Goal: Task Accomplishment & Management: Manage account settings

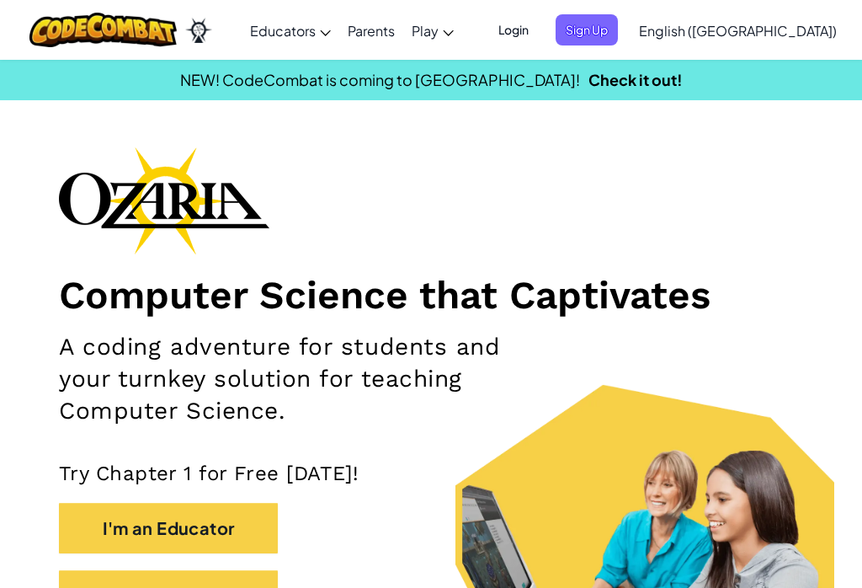
click at [539, 38] on span "Login" at bounding box center [513, 29] width 51 height 31
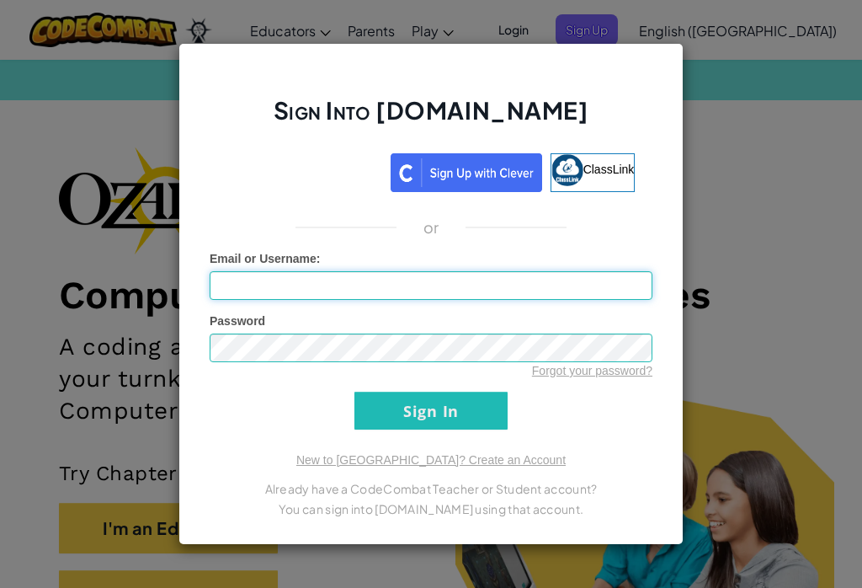
click at [221, 284] on input "Email or Username :" at bounding box center [431, 285] width 443 height 29
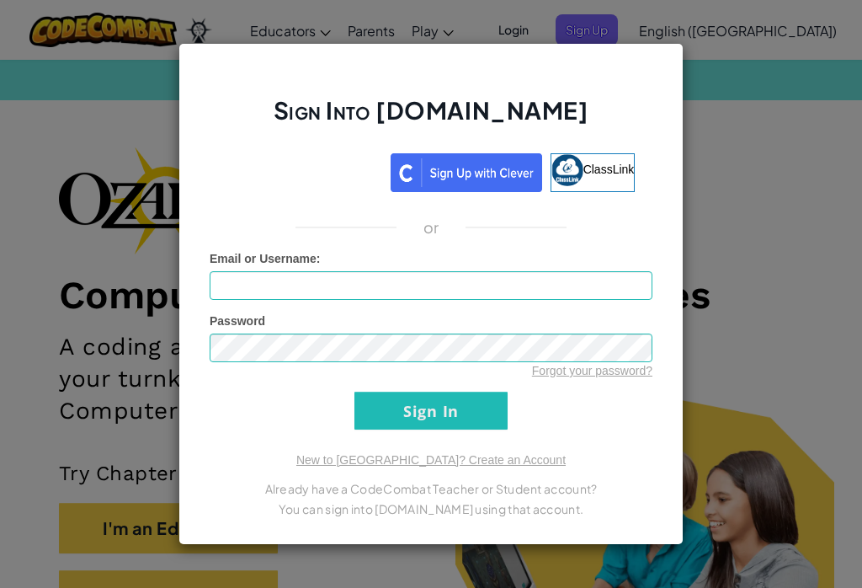
click at [214, 262] on span "Email or Username" at bounding box center [263, 258] width 107 height 13
click at [214, 271] on input "Email or Username :" at bounding box center [431, 285] width 443 height 29
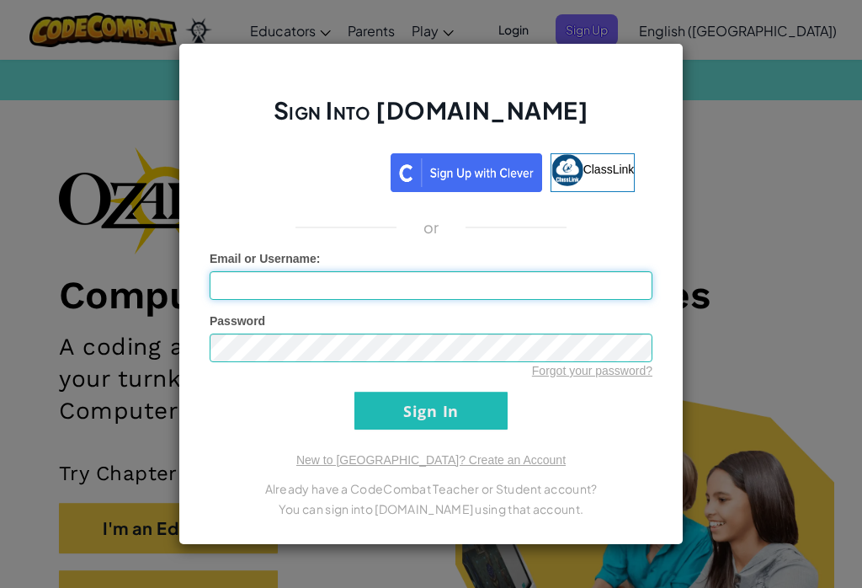
type input "2"
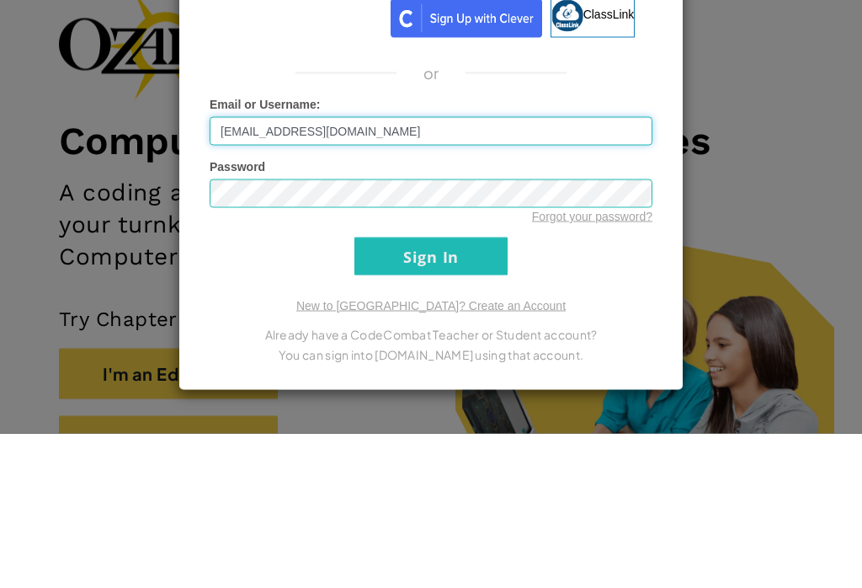
type input "[EMAIL_ADDRESS][DOMAIN_NAME]"
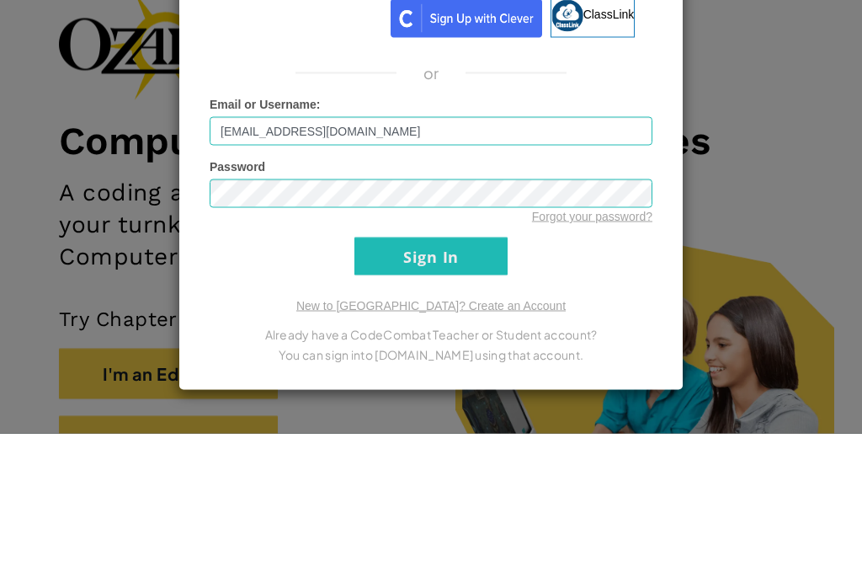
click at [461, 391] on input "Sign In" at bounding box center [430, 410] width 153 height 38
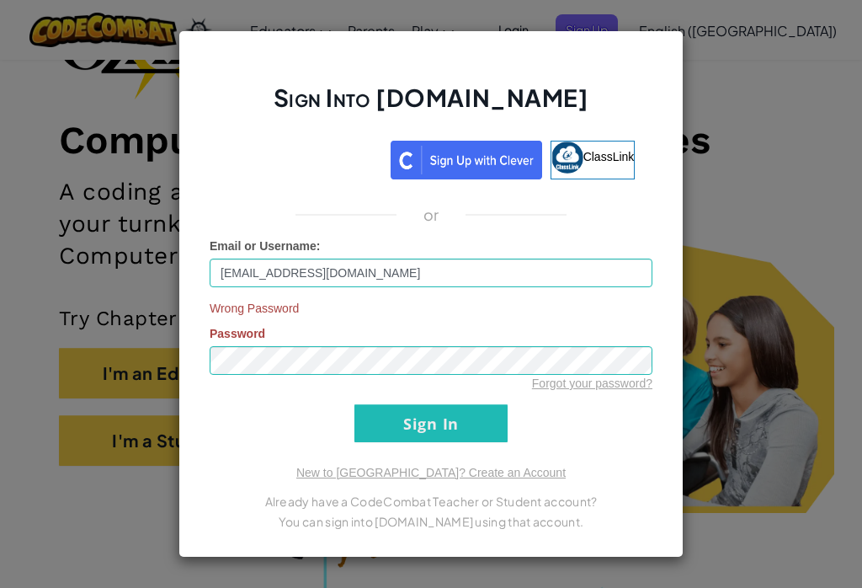
click at [459, 426] on input "Sign In" at bounding box center [430, 423] width 153 height 38
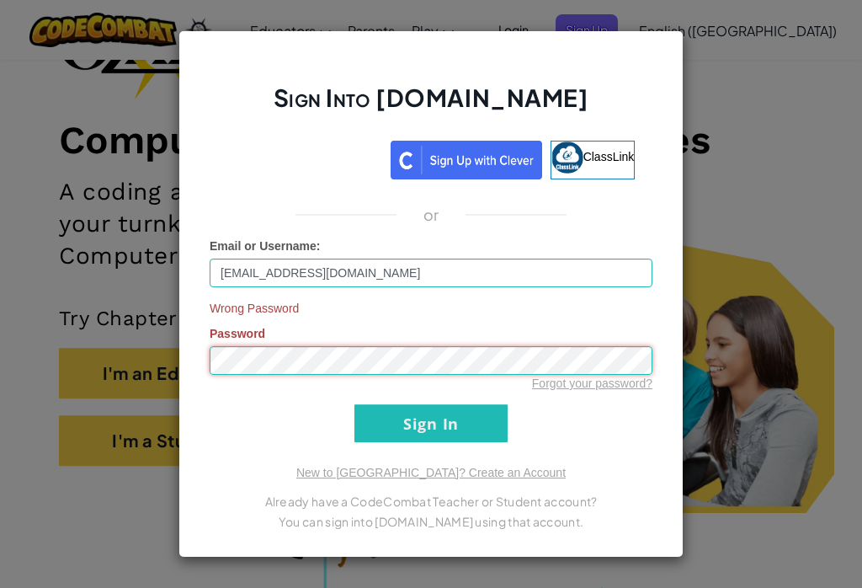
scroll to position [154, 0]
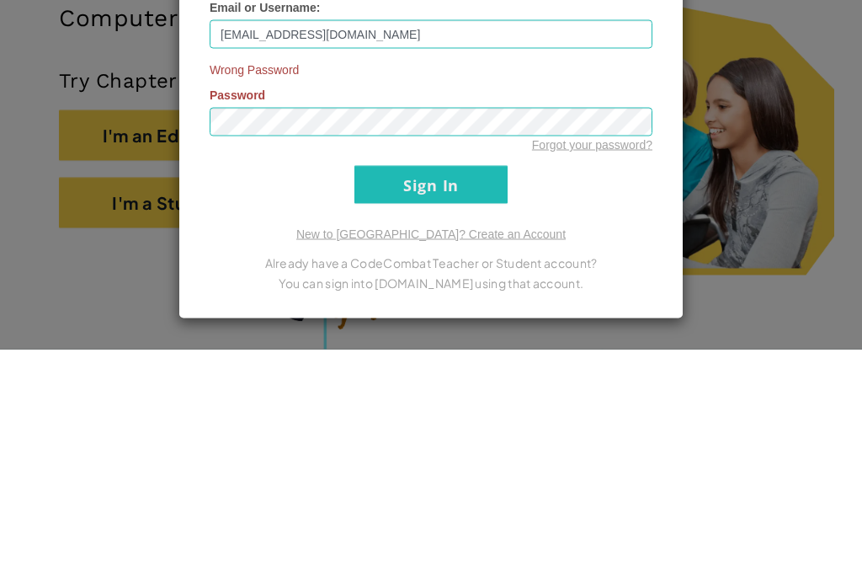
click at [487, 404] on input "Sign In" at bounding box center [430, 423] width 153 height 38
